Goal: Task Accomplishment & Management: Use online tool/utility

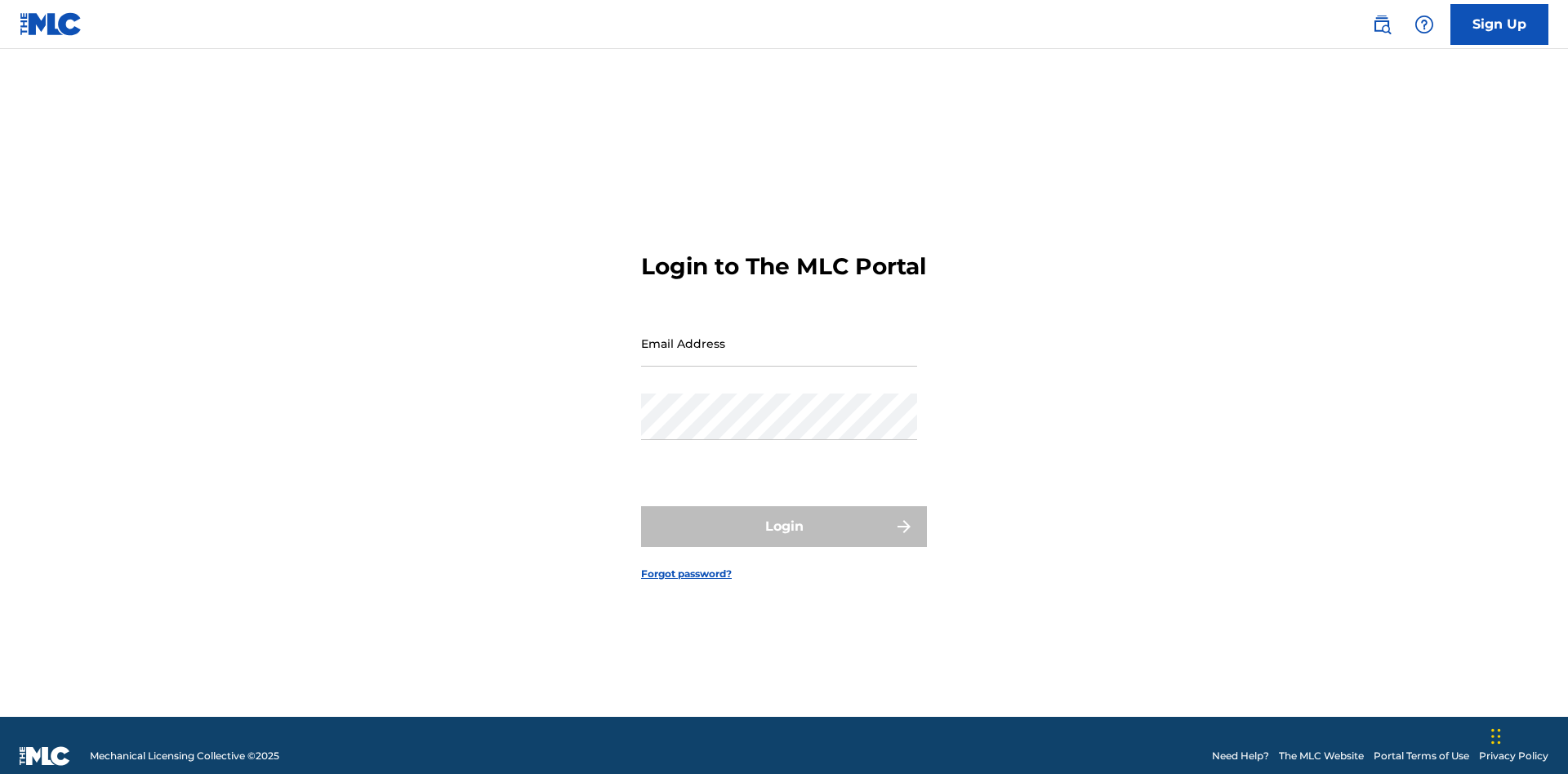
scroll to position [21, 0]
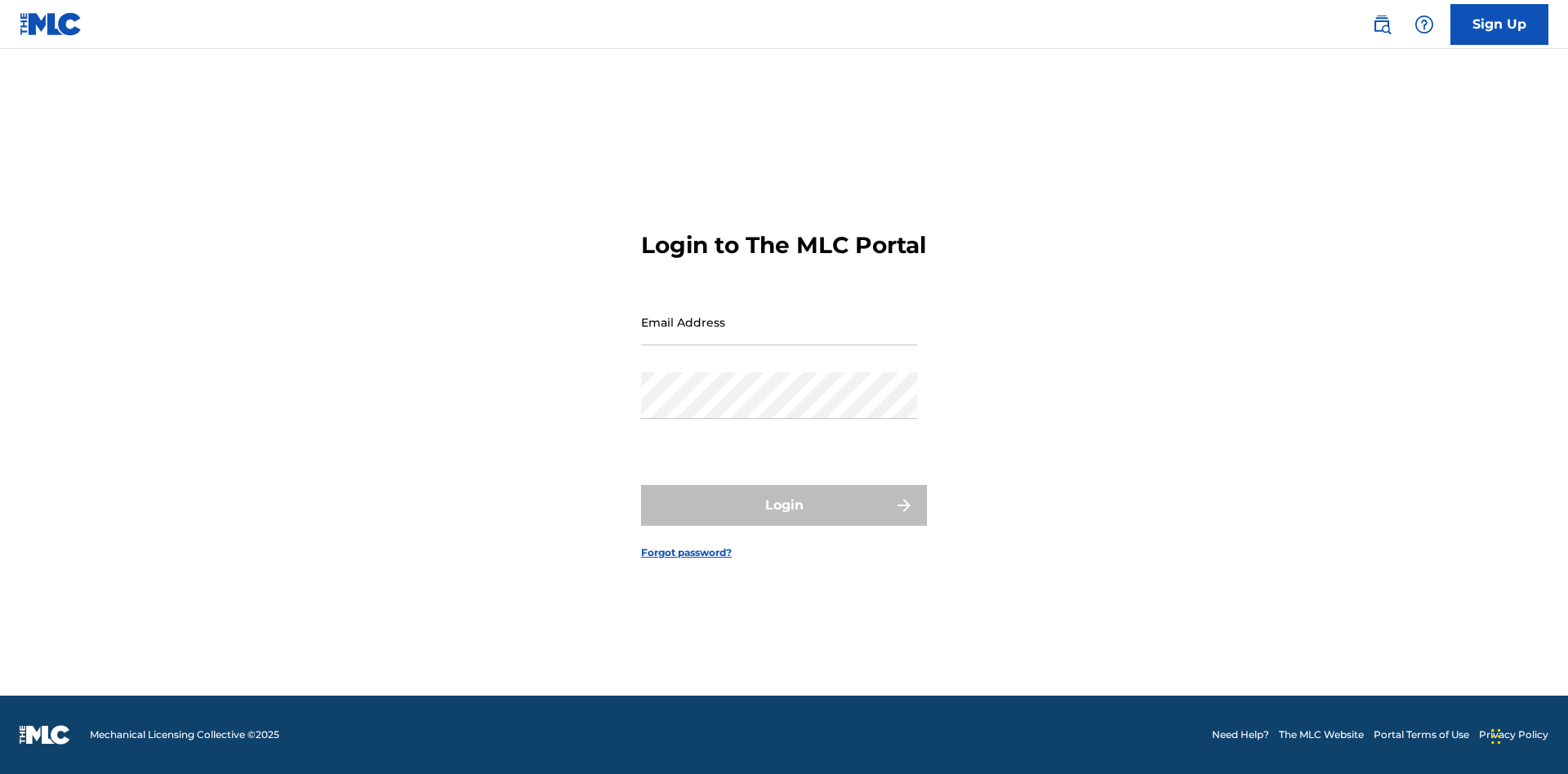
click at [779, 336] on input "Email Address" at bounding box center [779, 321] width 276 height 47
type input "Duke.McTesterson@gmail.com"
click at [784, 519] on button "Login" at bounding box center [784, 505] width 286 height 41
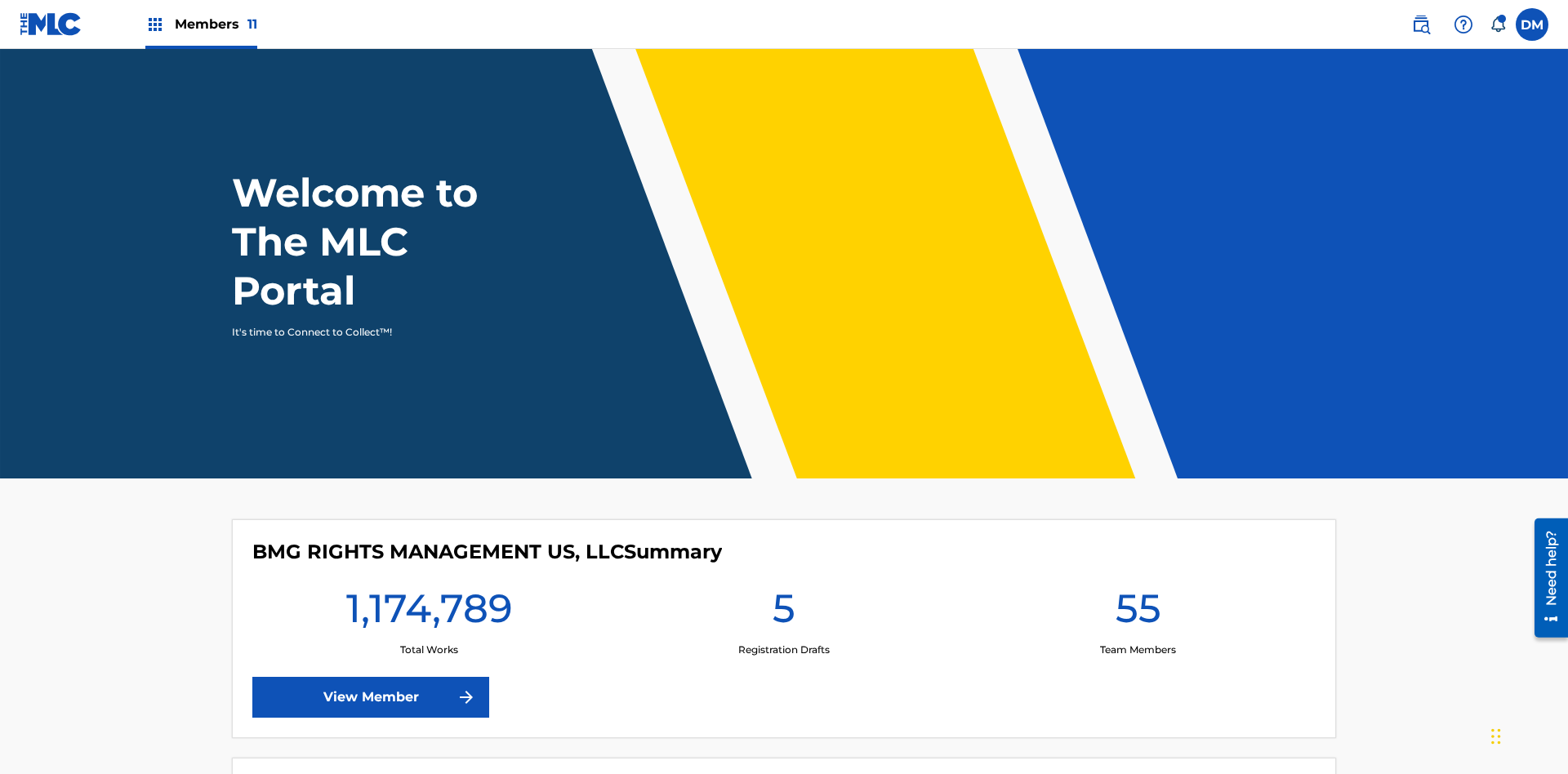
scroll to position [70, 0]
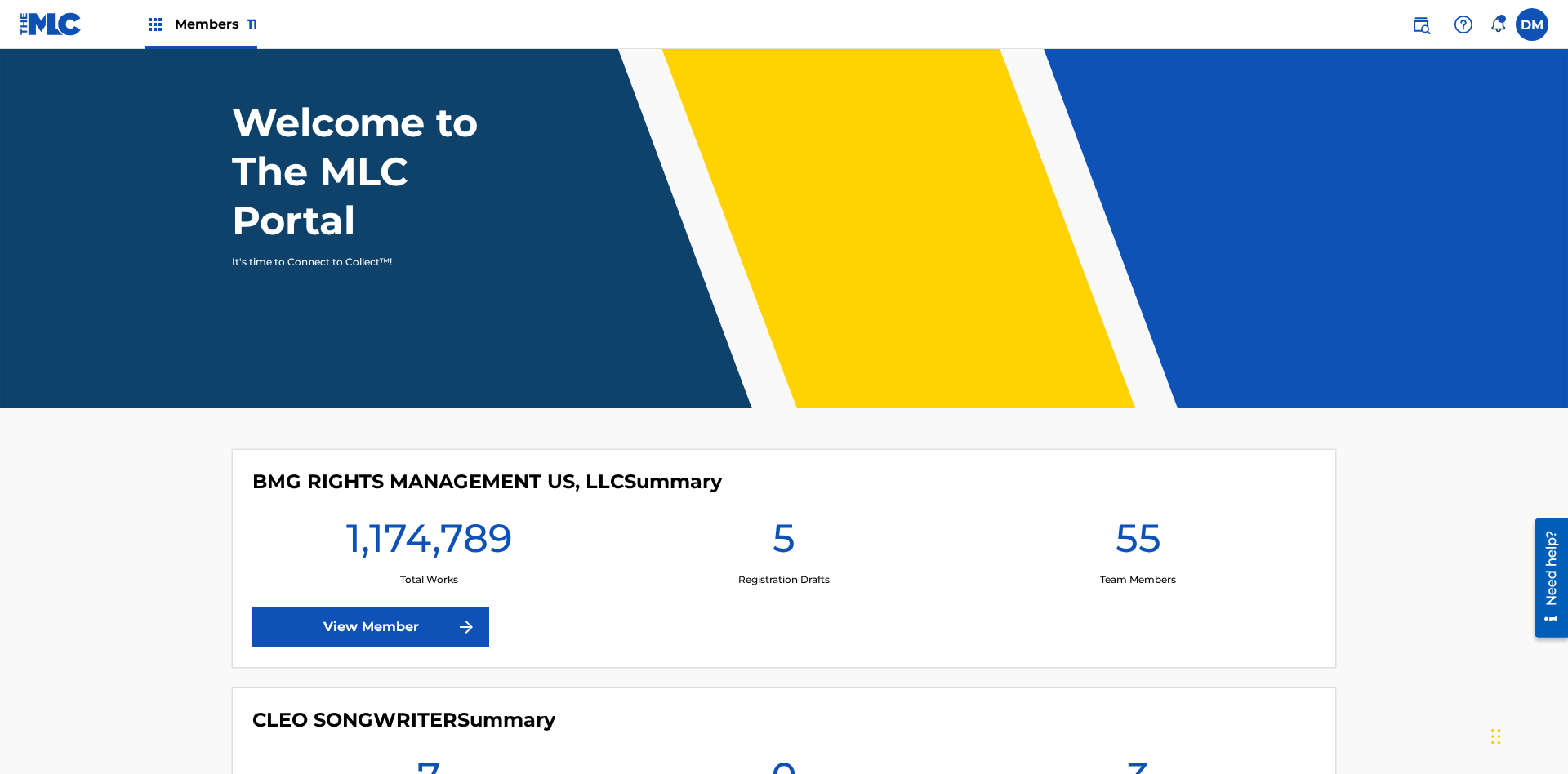
click at [201, 24] on span "Members 11" at bounding box center [217, 24] width 83 height 19
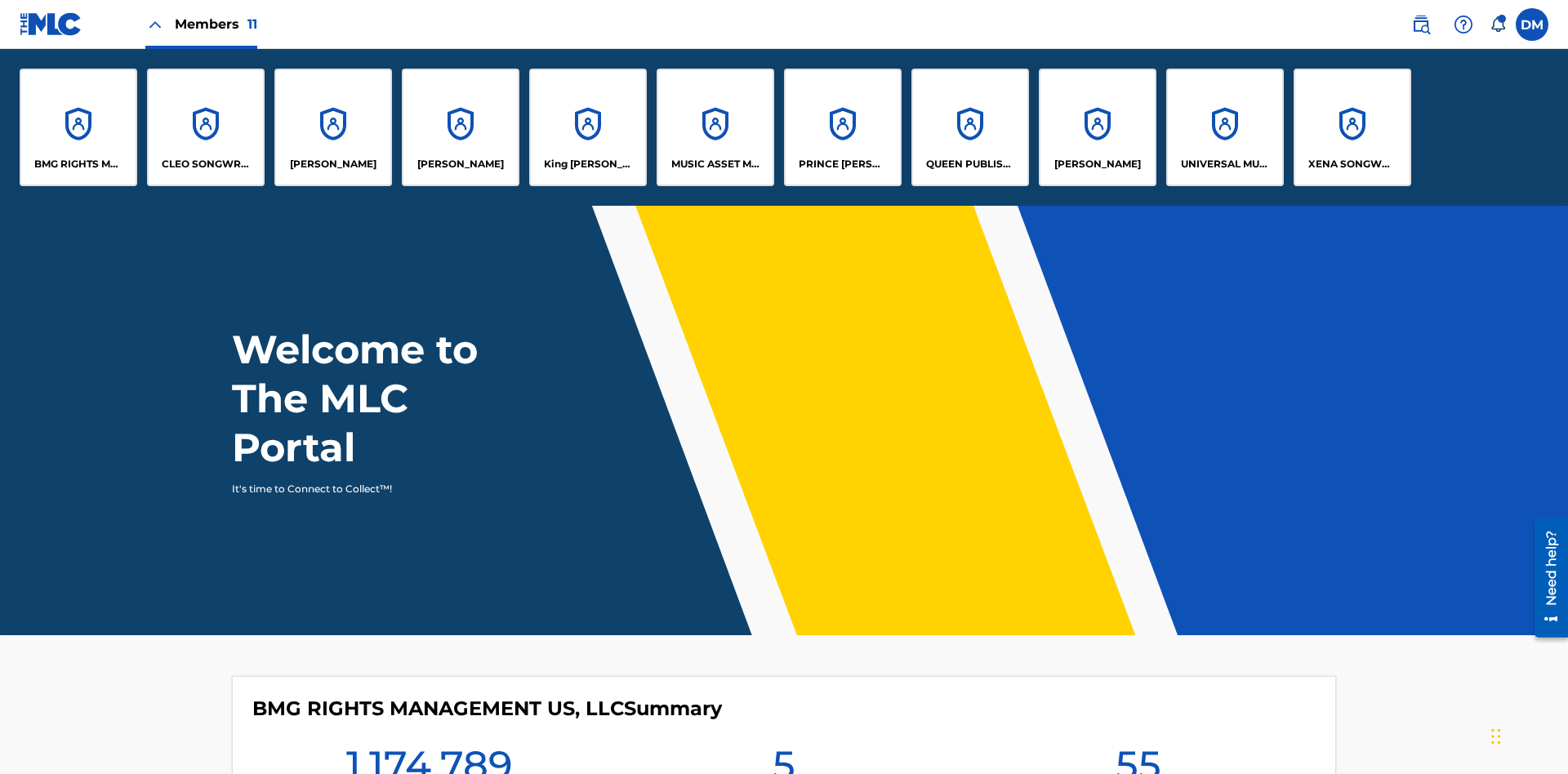
click at [206, 164] on p "CLEO SONGWRITER" at bounding box center [206, 163] width 89 height 14
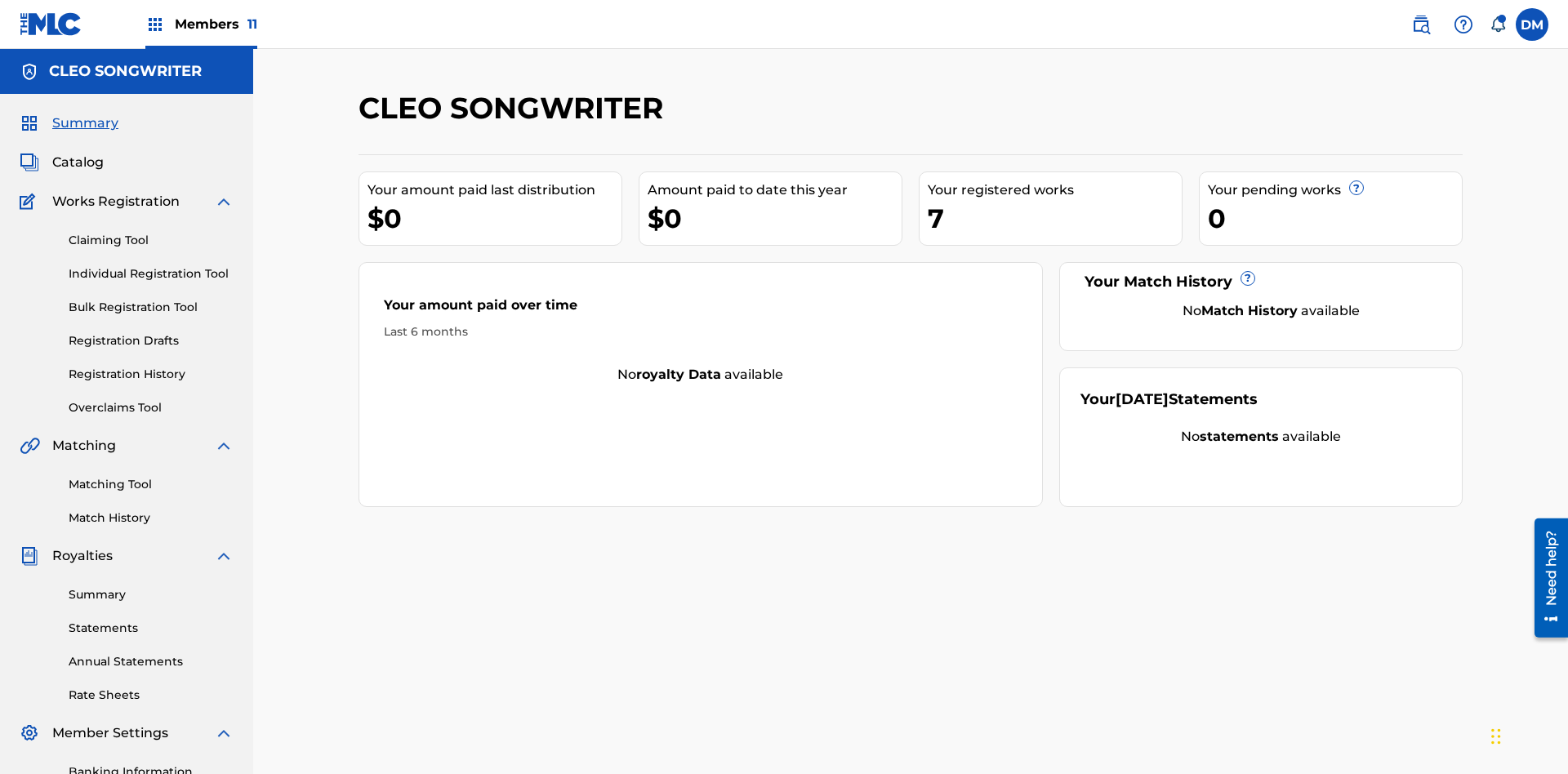
click at [151, 399] on link "Overclaims Tool" at bounding box center [151, 408] width 165 height 17
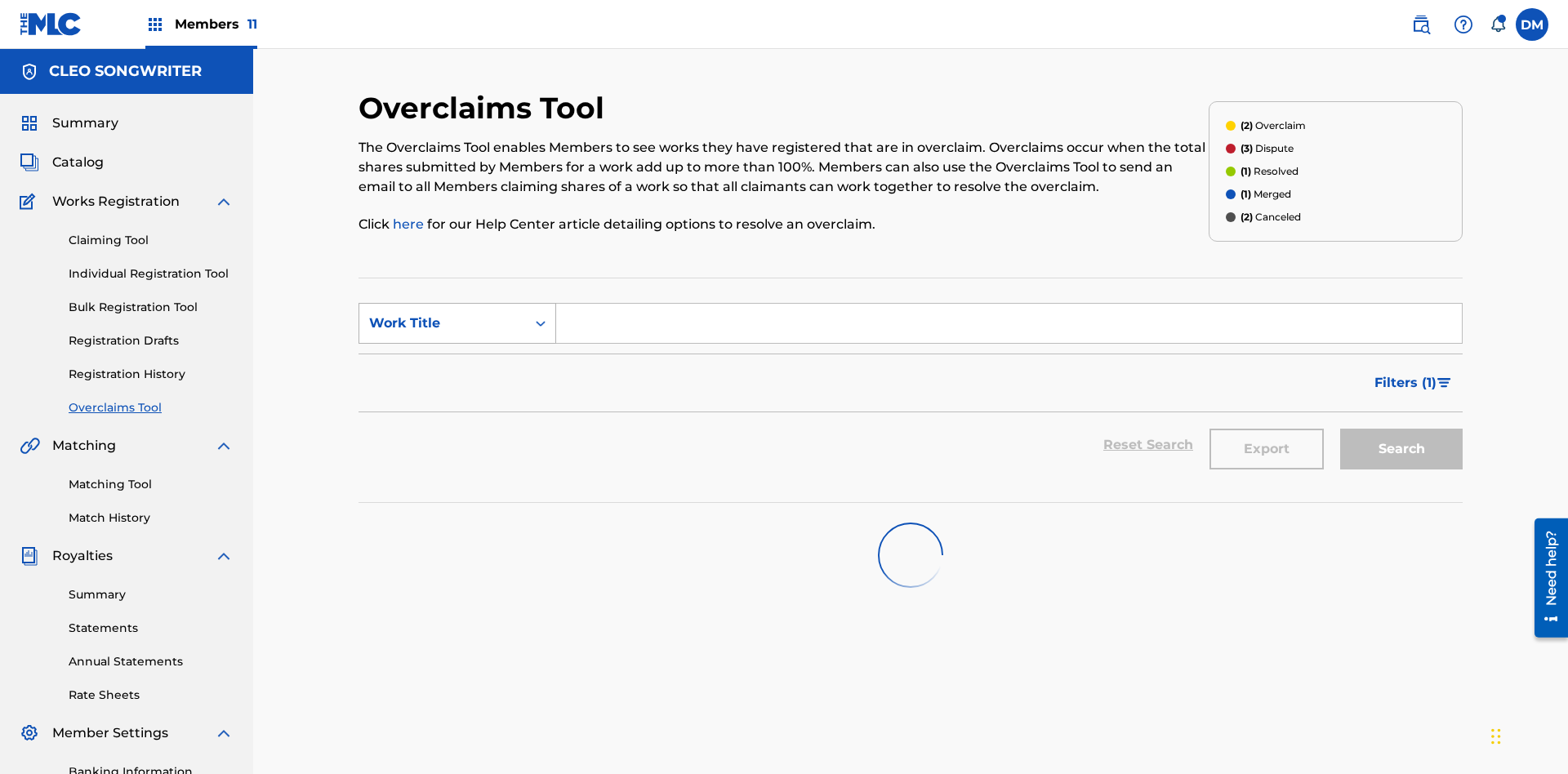
click at [442, 314] on div "Work Title" at bounding box center [442, 323] width 147 height 19
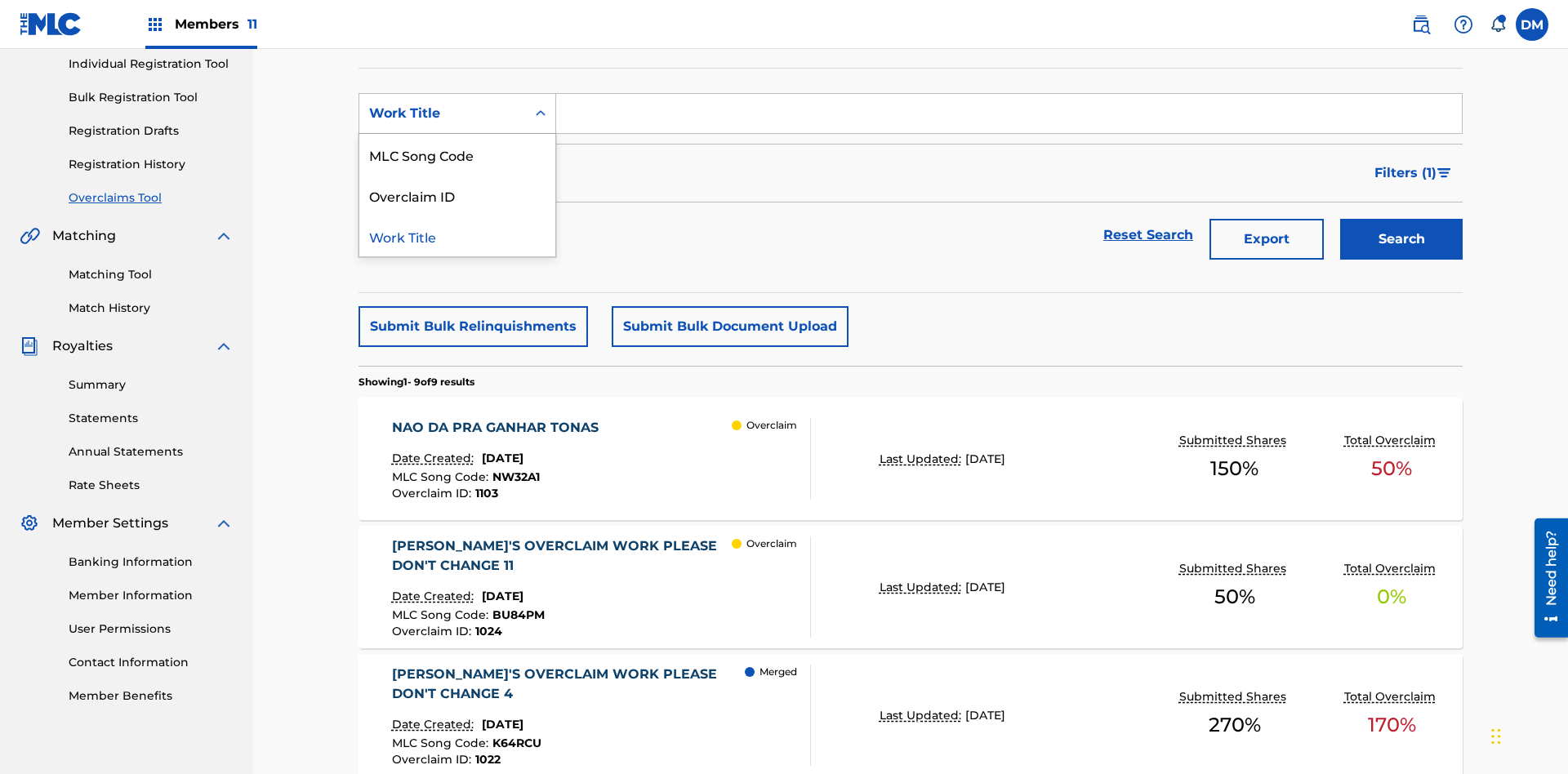
click at [458, 154] on div "MLC Song Code" at bounding box center [458, 154] width 196 height 41
click at [1008, 118] on input "Search Form" at bounding box center [1008, 113] width 906 height 39
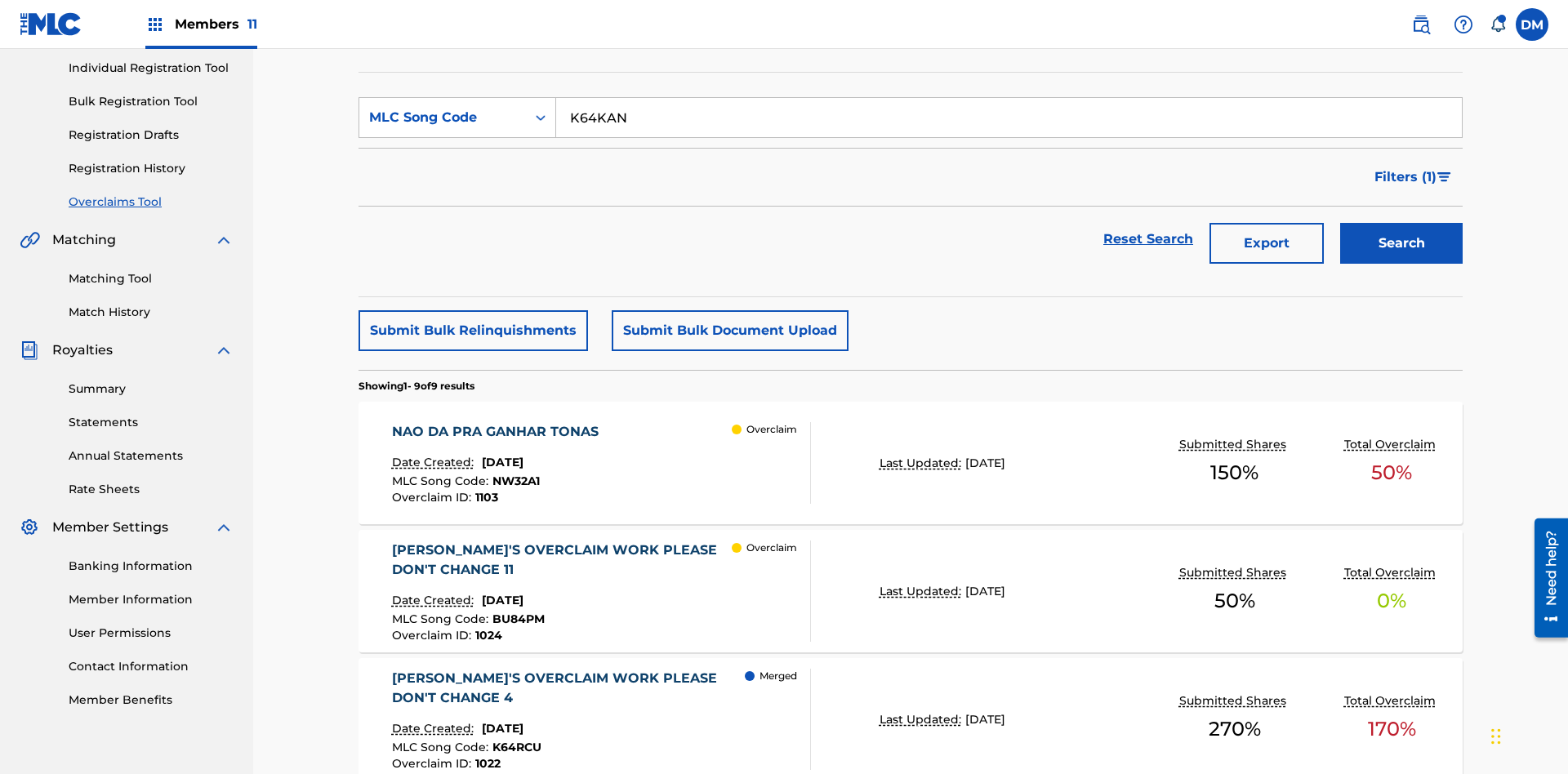
scroll to position [239, 0]
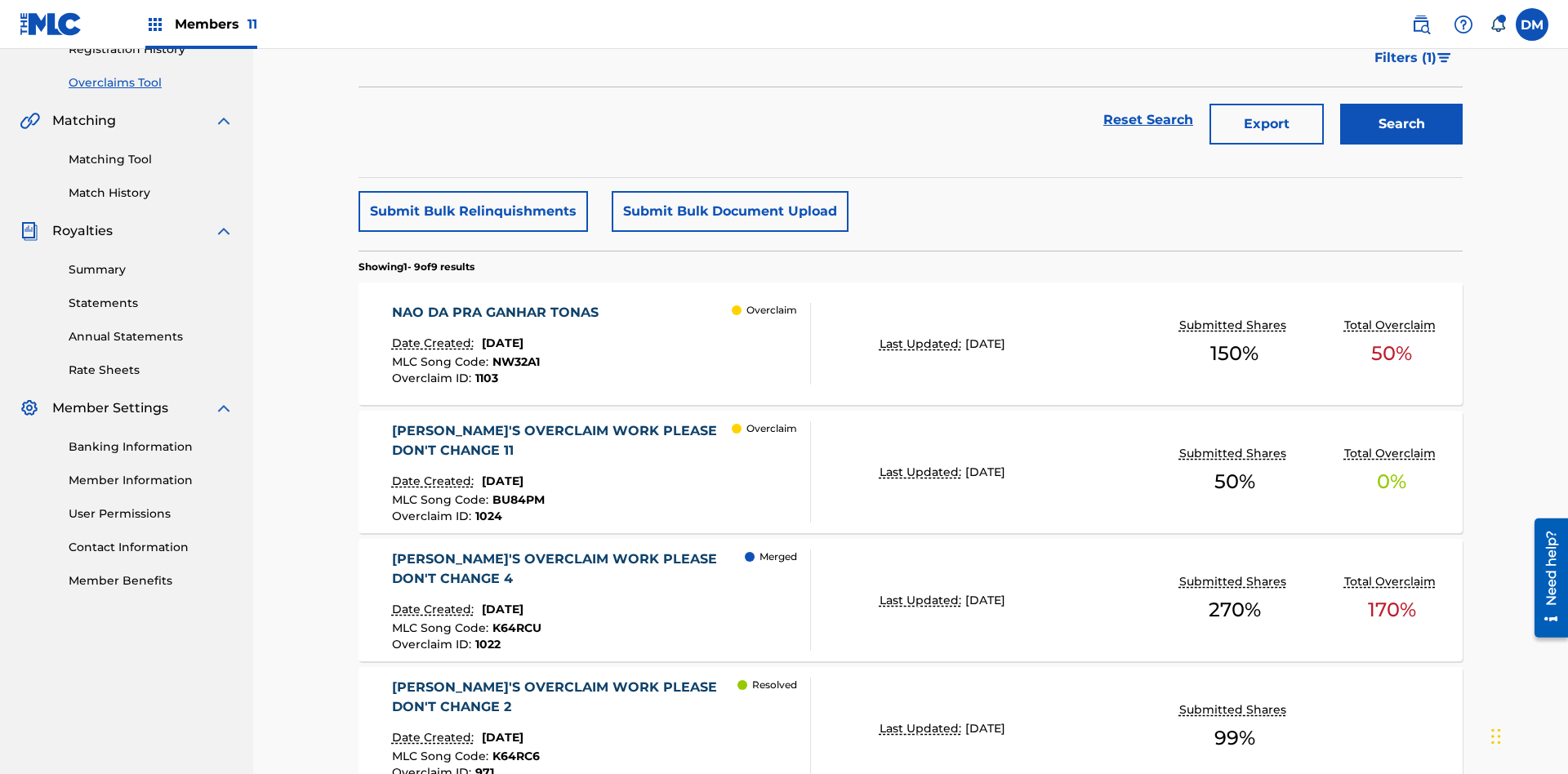
type input "K64KAN"
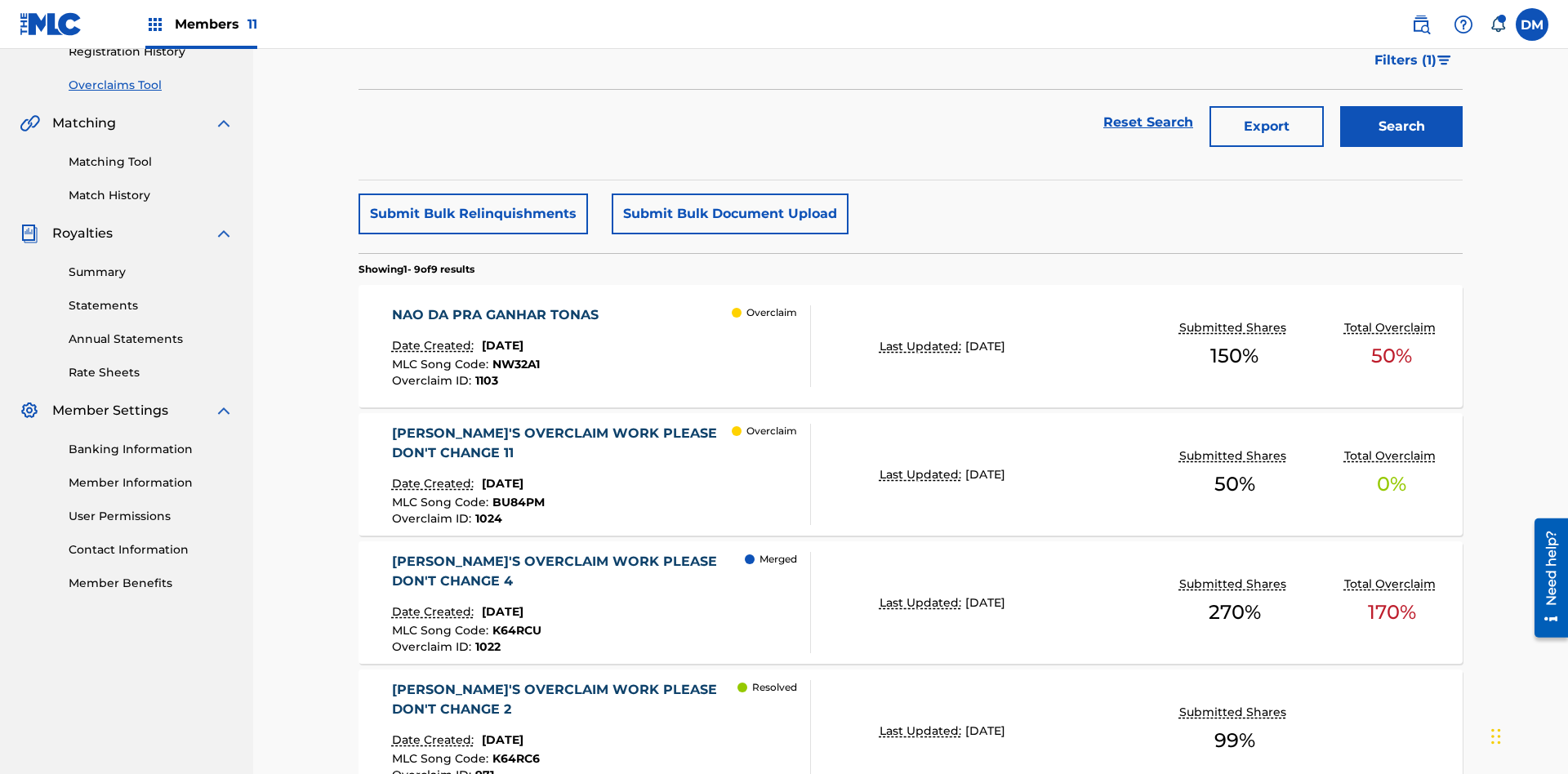
click at [1401, 118] on button "Search" at bounding box center [1401, 127] width 123 height 41
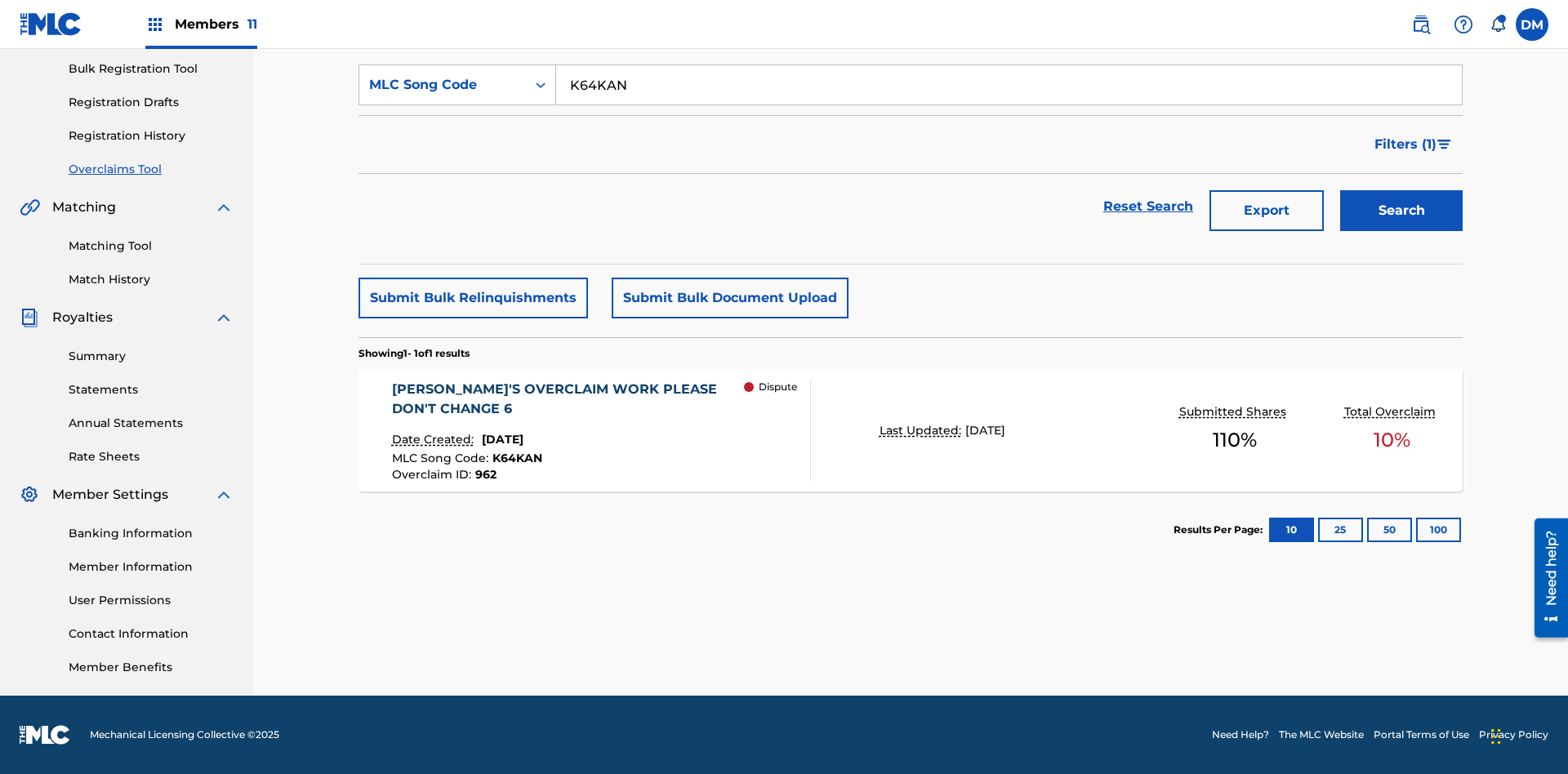
click at [518, 439] on span "June 17, 2024" at bounding box center [502, 439] width 41 height 14
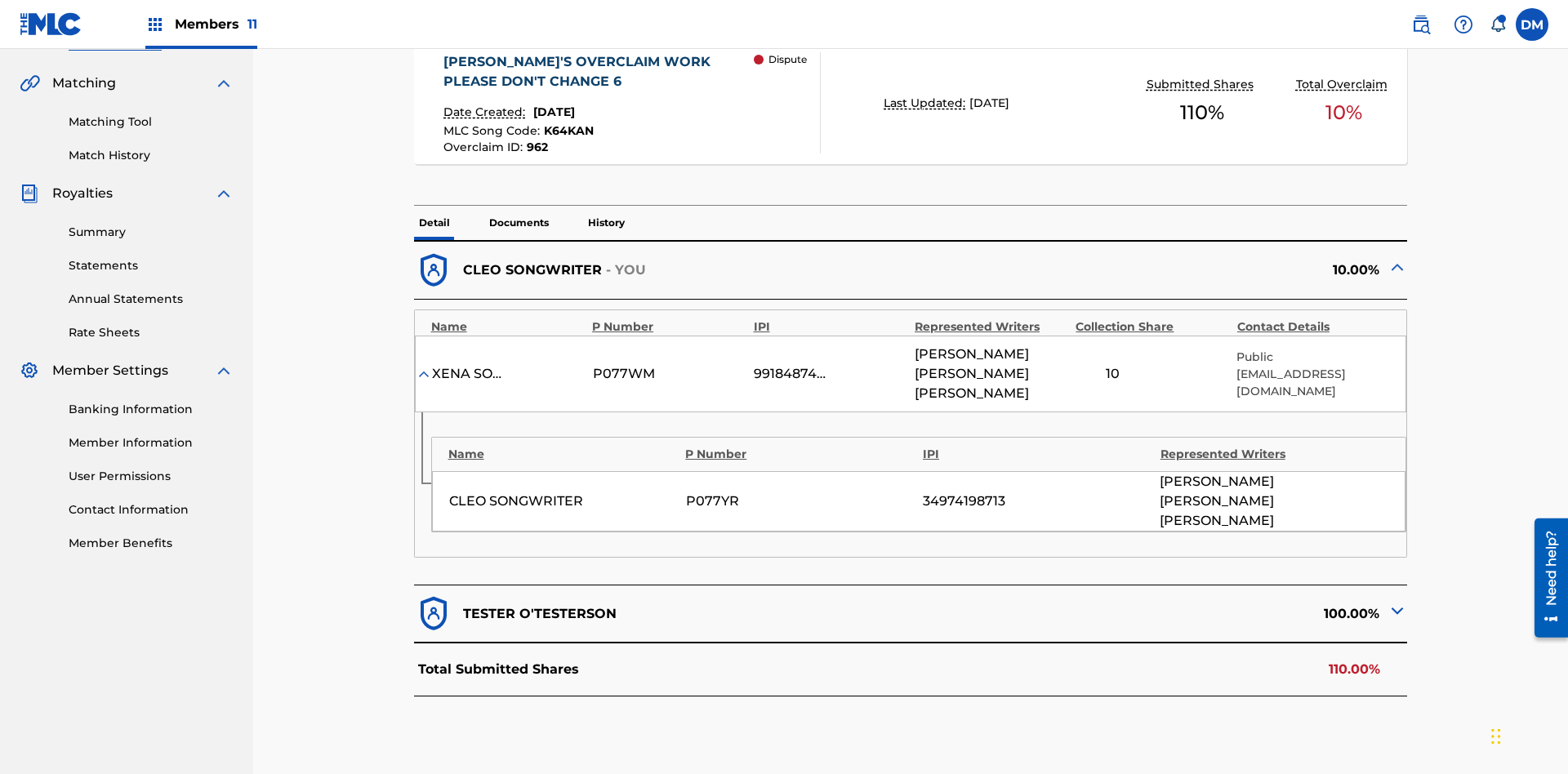
click at [1397, 601] on img at bounding box center [1396, 611] width 19 height 19
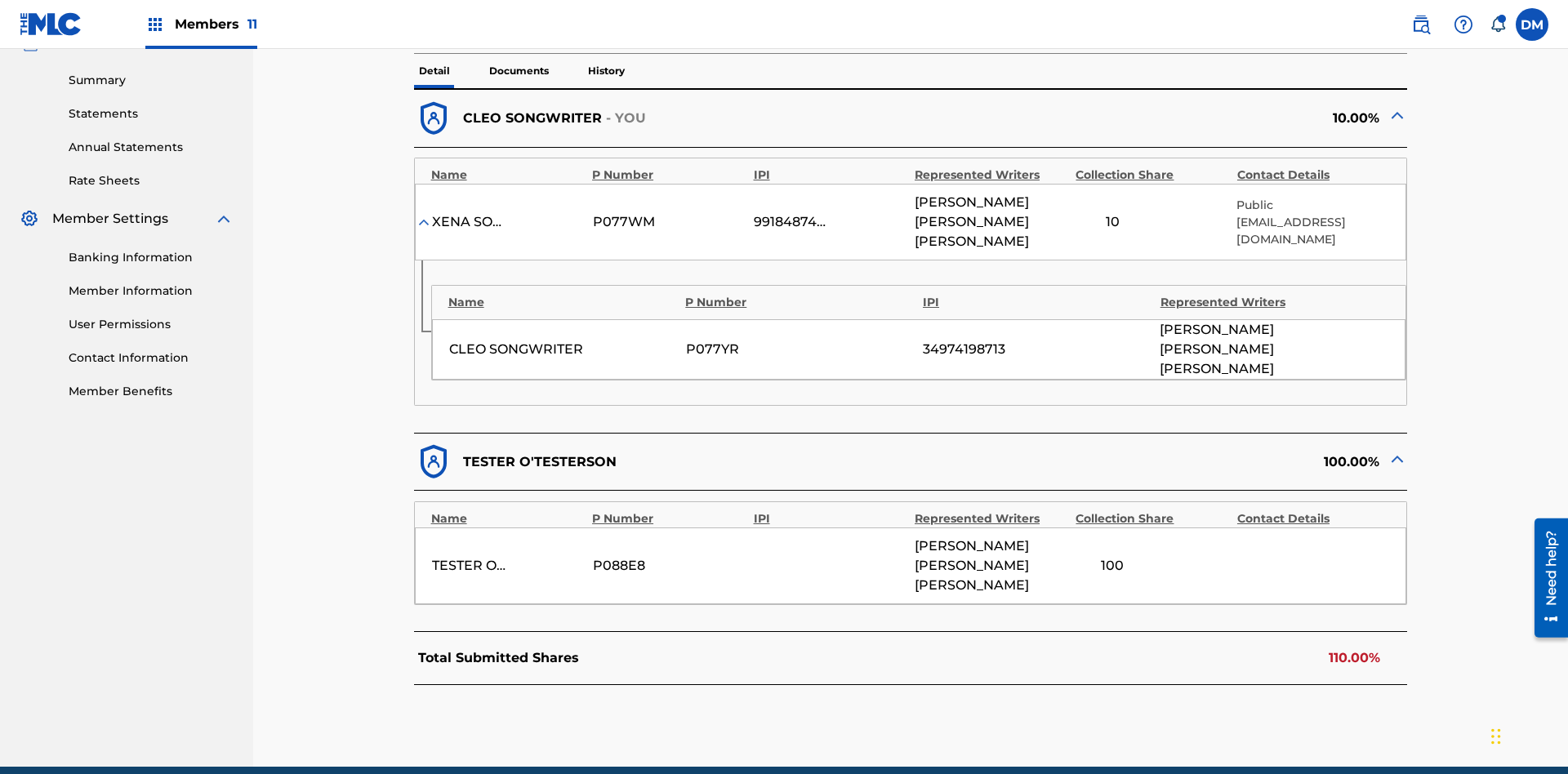
scroll to position [519, 0]
